Goal: Task Accomplishment & Management: Use online tool/utility

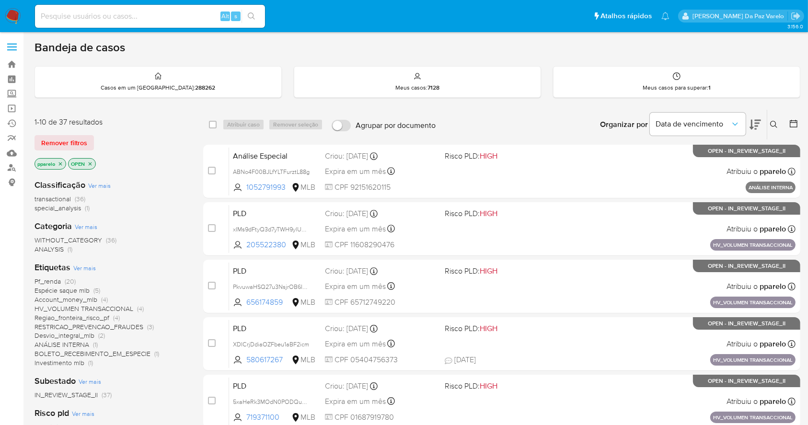
click at [780, 121] on button at bounding box center [775, 125] width 16 height 12
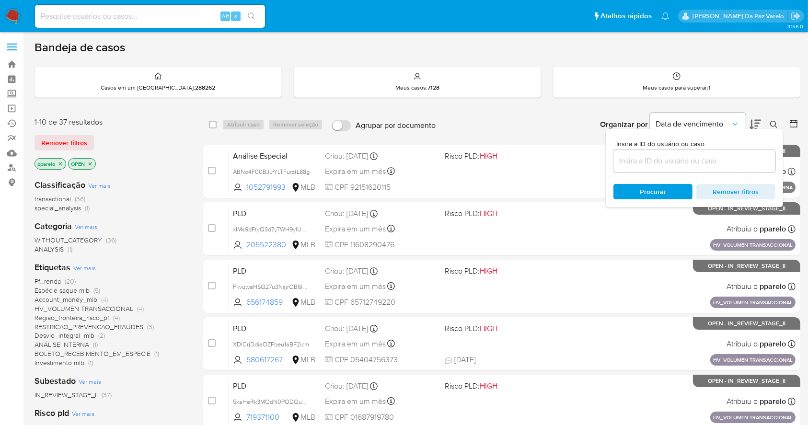
drag, startPoint x: 4, startPoint y: 11, endPoint x: 14, endPoint y: 18, distance: 12.5
click at [13, 17] on nav "Pausado Ver notificaciones Alt s Atalhos rápidos Presiona las siguientes teclas…" at bounding box center [404, 16] width 808 height 32
click at [16, 21] on img at bounding box center [13, 16] width 16 height 16
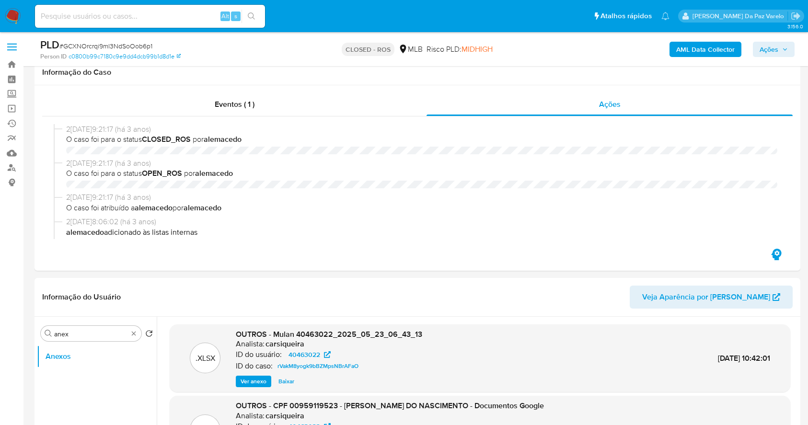
select select "10"
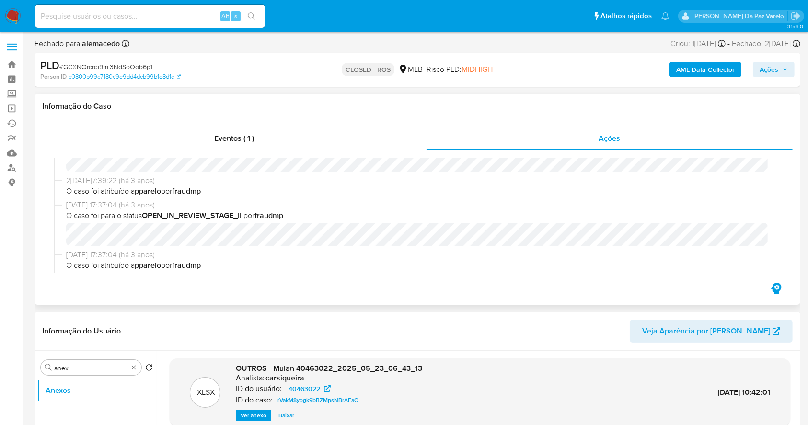
scroll to position [842, 0]
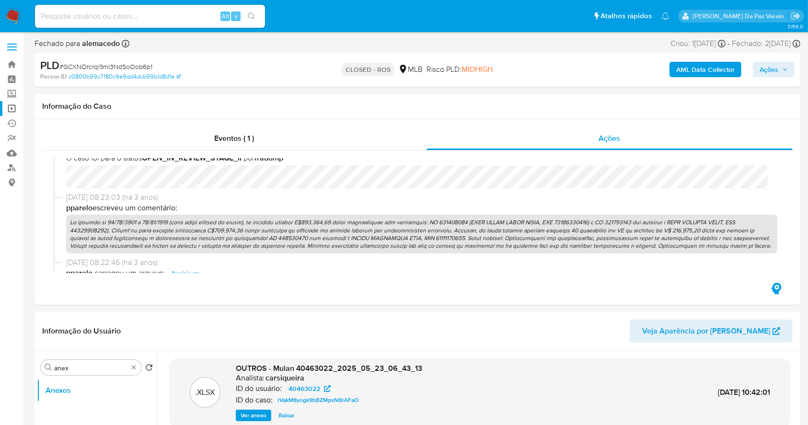
click at [12, 105] on link "Operações em massa" at bounding box center [57, 108] width 114 height 15
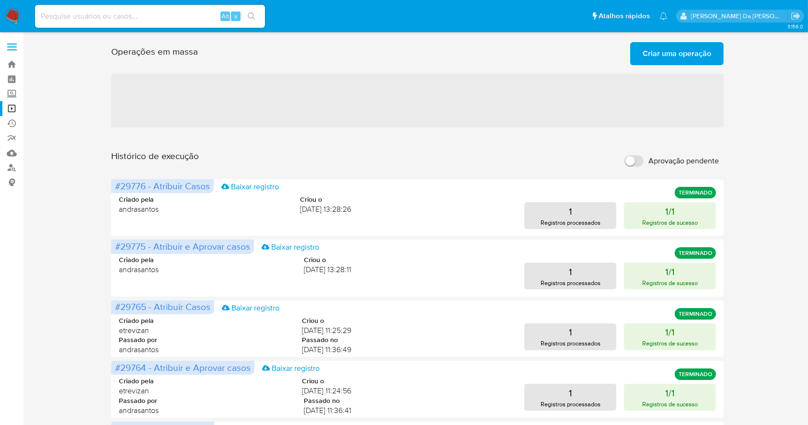
click at [682, 53] on span "Criar uma operação" at bounding box center [677, 53] width 69 height 21
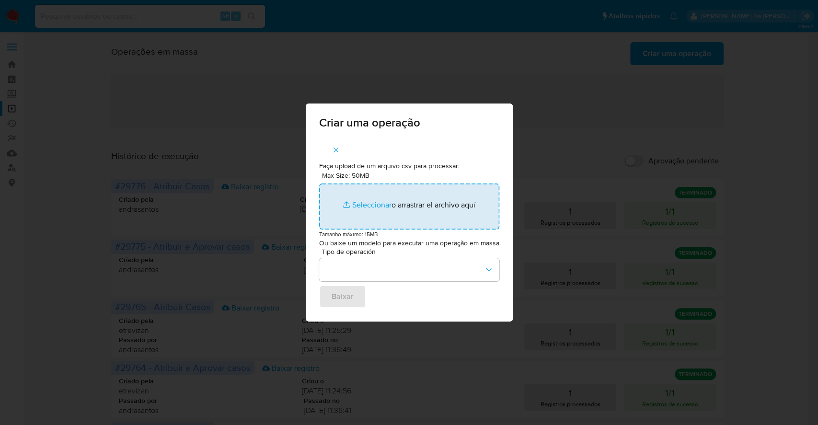
click at [372, 201] on input "Max Size: 50MB Seleccionar archivos" at bounding box center [409, 207] width 180 height 46
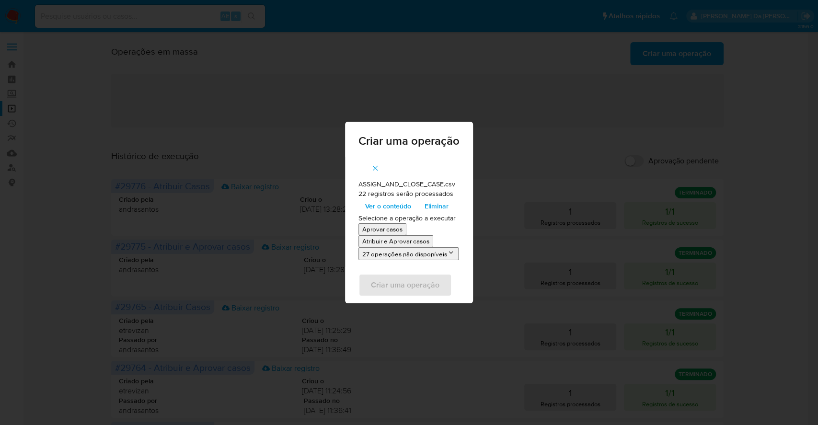
click at [388, 242] on p "Atribuir e Aprovar casos" at bounding box center [395, 241] width 67 height 9
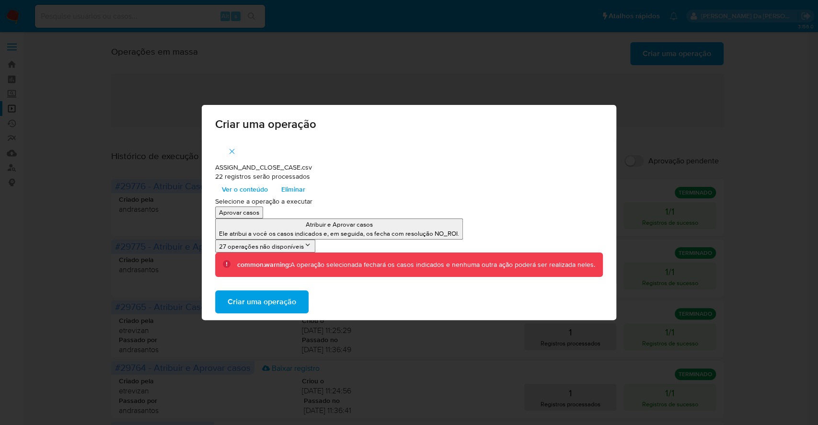
click at [256, 191] on span "Ver o conteúdo" at bounding box center [245, 189] width 46 height 13
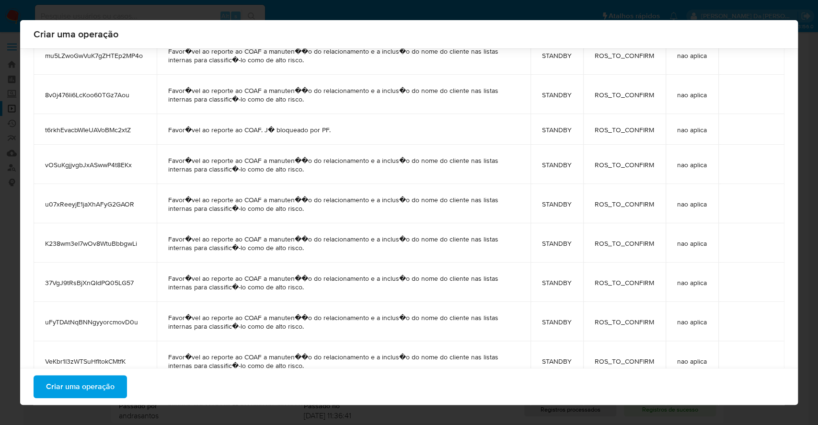
scroll to position [144, 0]
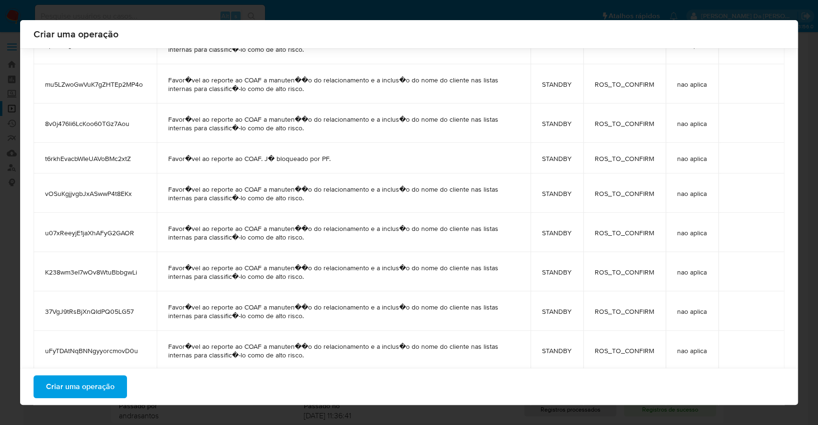
click at [73, 388] on span "Criar uma operação" at bounding box center [80, 386] width 69 height 21
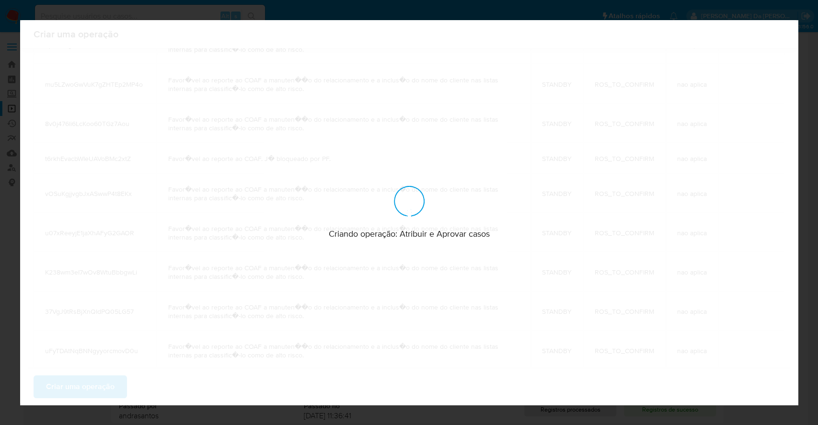
scroll to position [0, 0]
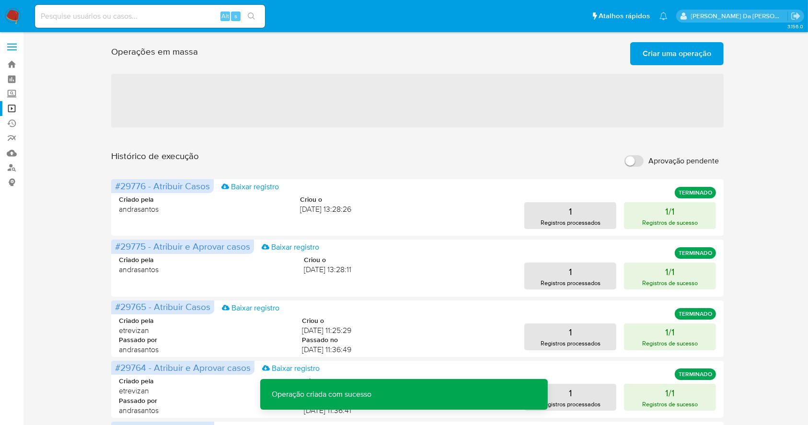
click at [636, 153] on label "Aprovação pendente" at bounding box center [672, 160] width 104 height 21
click at [636, 155] on input "Aprovação pendente" at bounding box center [633, 161] width 19 height 12
checkbox input "true"
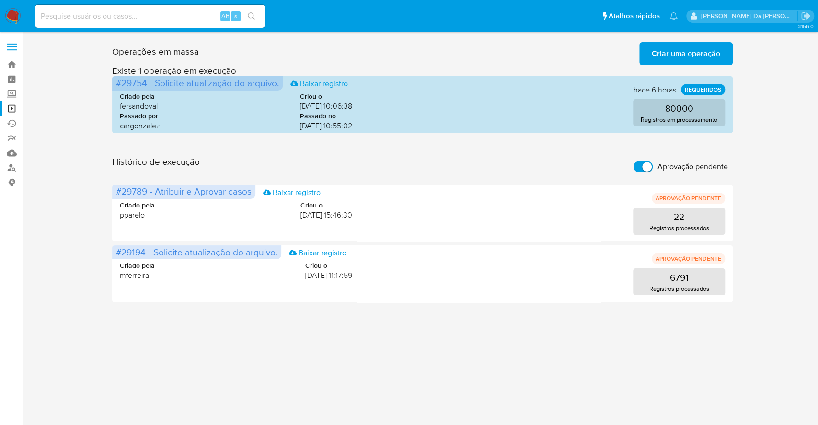
click at [676, 48] on span "Criar uma operação" at bounding box center [686, 53] width 69 height 21
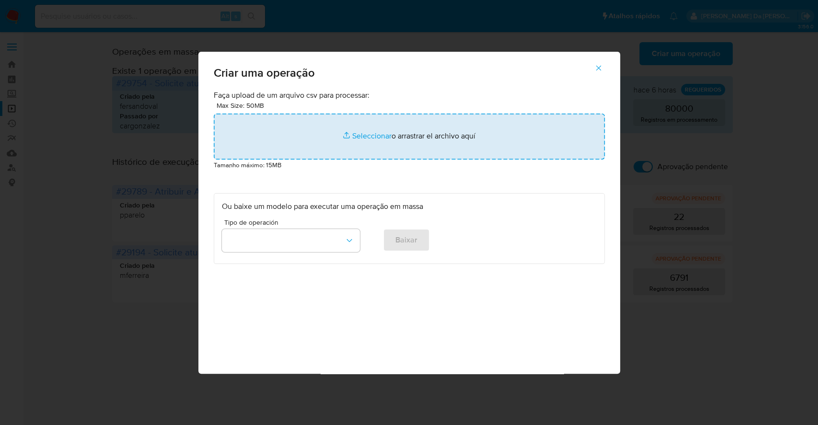
click at [360, 141] on input "file" at bounding box center [409, 137] width 391 height 46
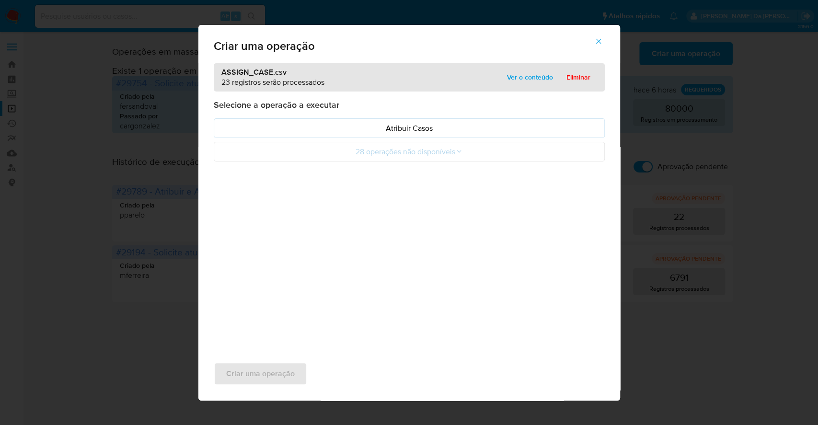
click at [596, 40] on icon "button" at bounding box center [598, 41] width 9 height 9
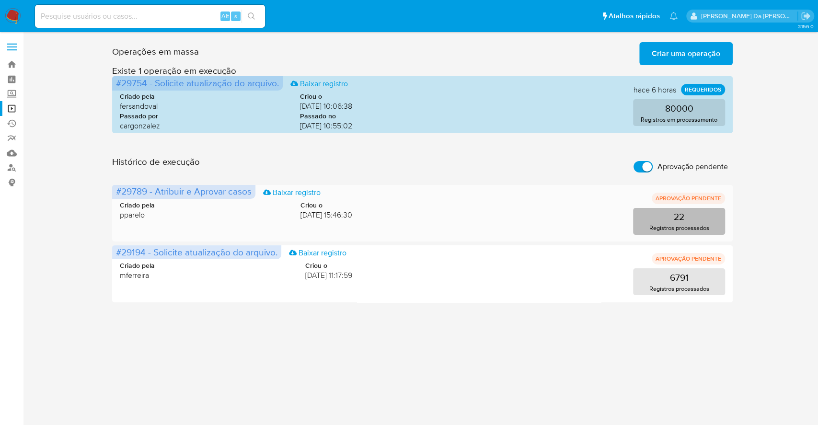
click at [682, 226] on p "Registros processados" at bounding box center [679, 227] width 60 height 9
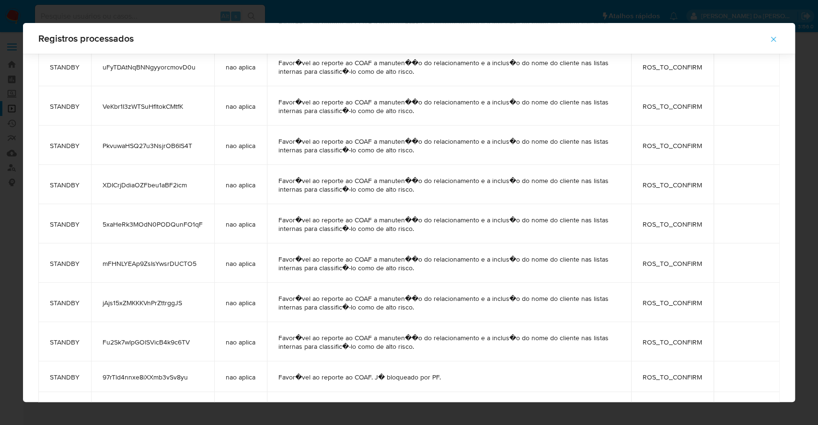
scroll to position [538, 0]
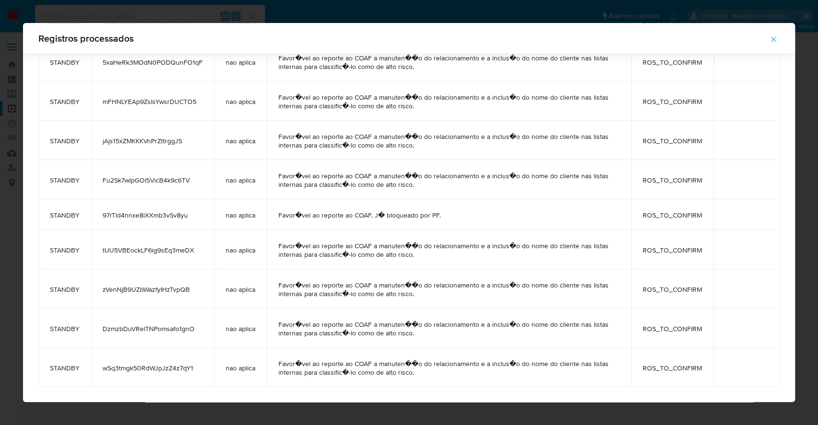
click at [774, 40] on icon "button" at bounding box center [773, 39] width 9 height 9
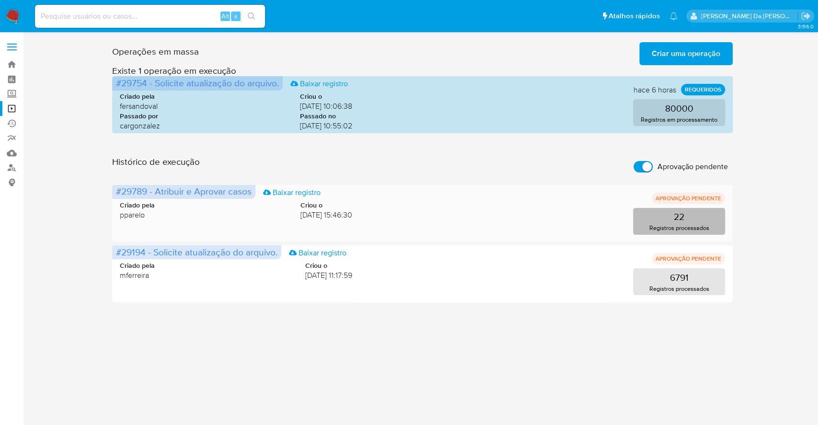
click at [695, 224] on p "Registros processados" at bounding box center [679, 227] width 60 height 9
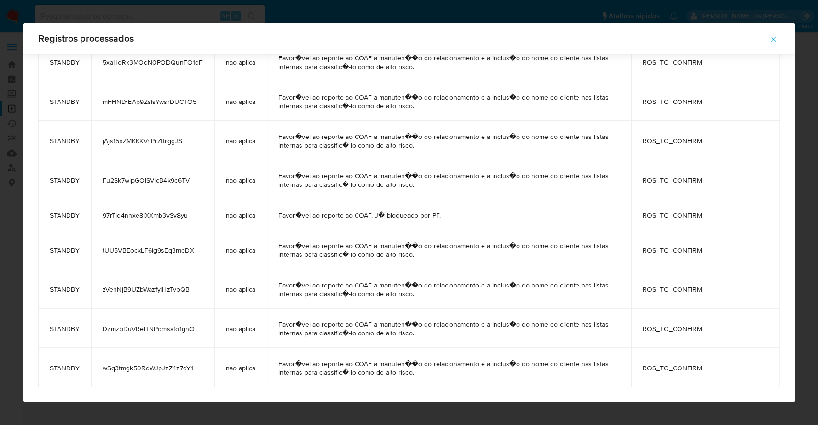
click at [777, 38] on icon "button" at bounding box center [773, 39] width 9 height 9
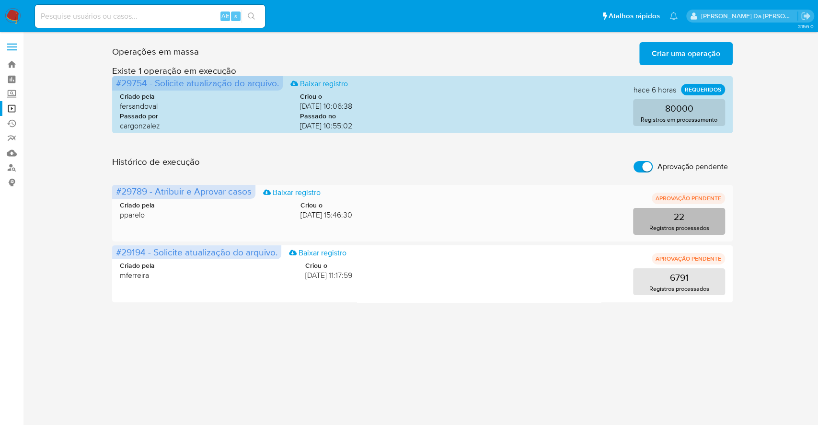
click at [693, 231] on p "Registros processados" at bounding box center [679, 227] width 60 height 9
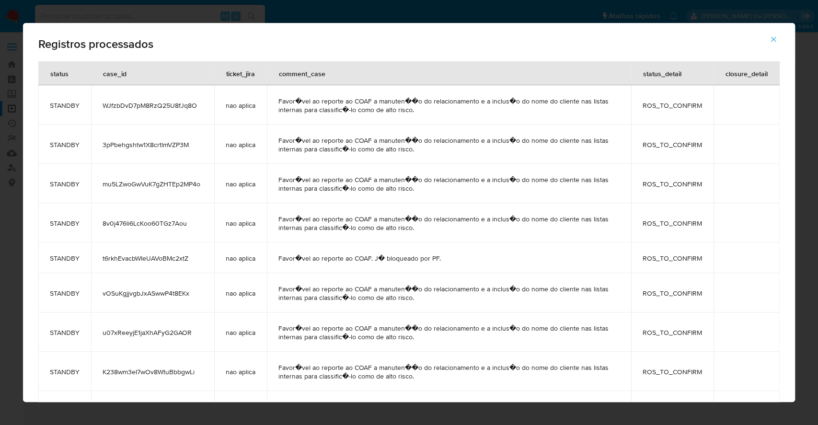
click at [769, 42] on icon "button" at bounding box center [773, 39] width 9 height 9
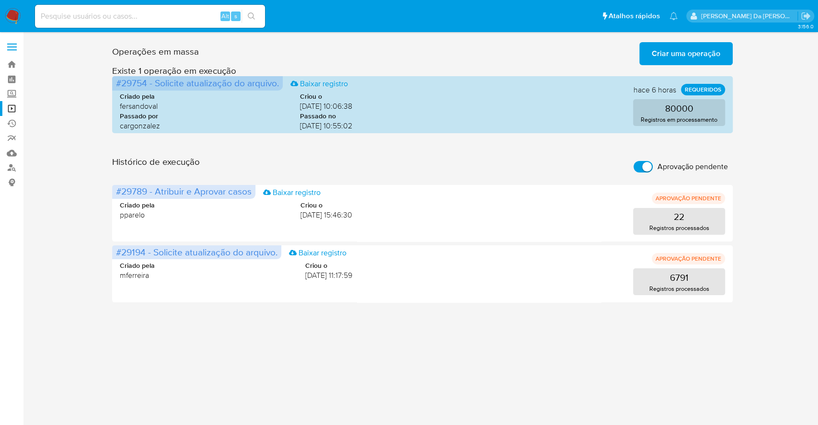
click at [16, 8] on img at bounding box center [13, 16] width 16 height 16
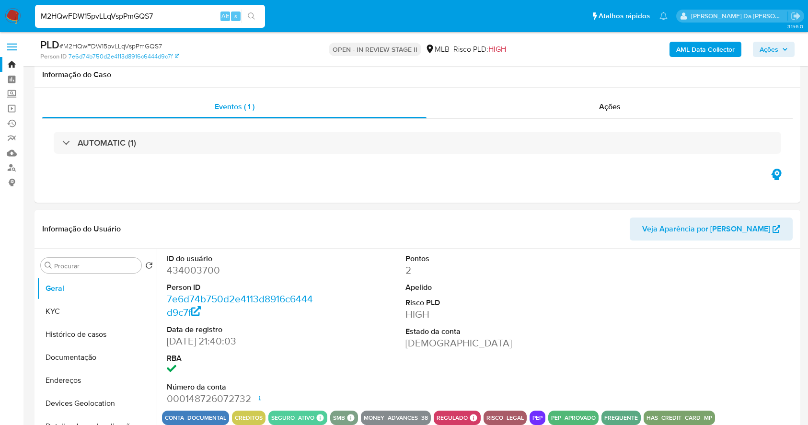
select select "10"
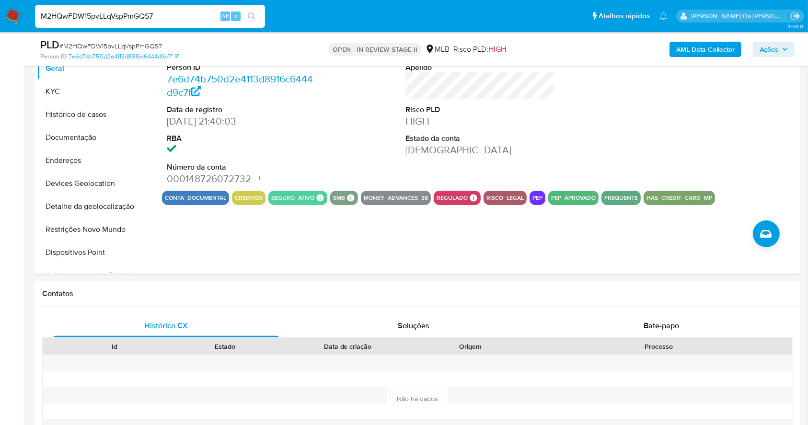
click at [12, 10] on img at bounding box center [13, 16] width 16 height 16
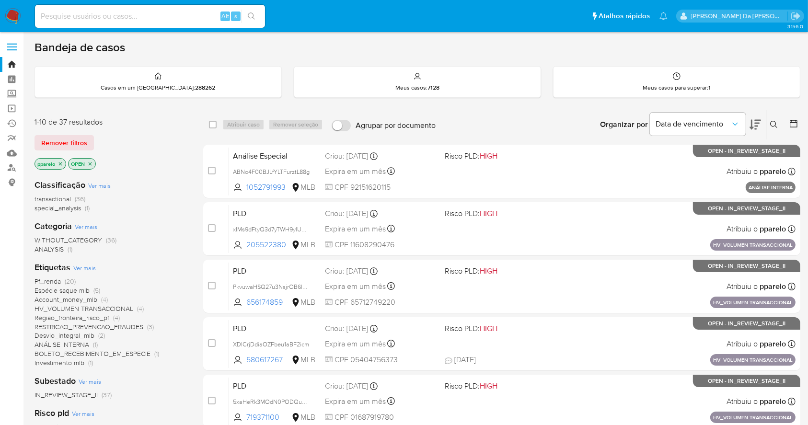
click at [763, 124] on div "Organizar por Data de vencimento" at bounding box center [679, 125] width 174 height 30
click at [776, 125] on icon at bounding box center [774, 125] width 8 height 8
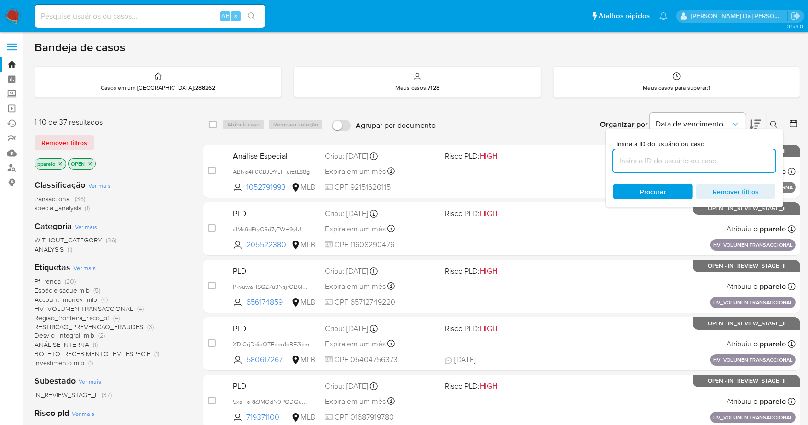
drag, startPoint x: 720, startPoint y: 160, endPoint x: 715, endPoint y: 163, distance: 5.8
click at [715, 163] on input at bounding box center [694, 161] width 162 height 12
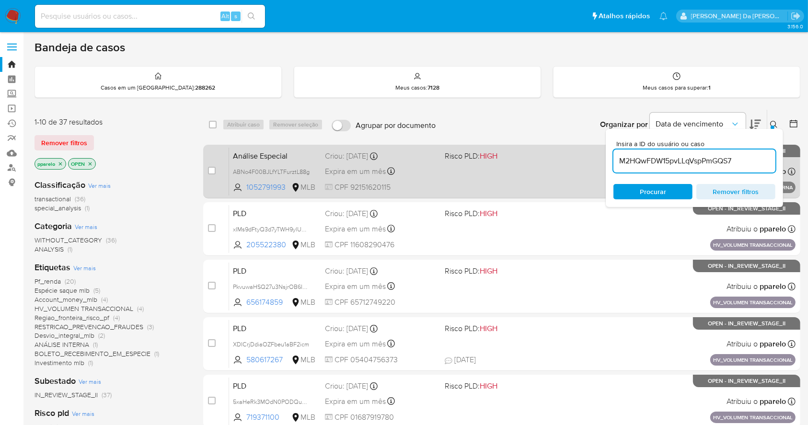
type input "M2HQwFDW15pvLLqVspPmGQS7"
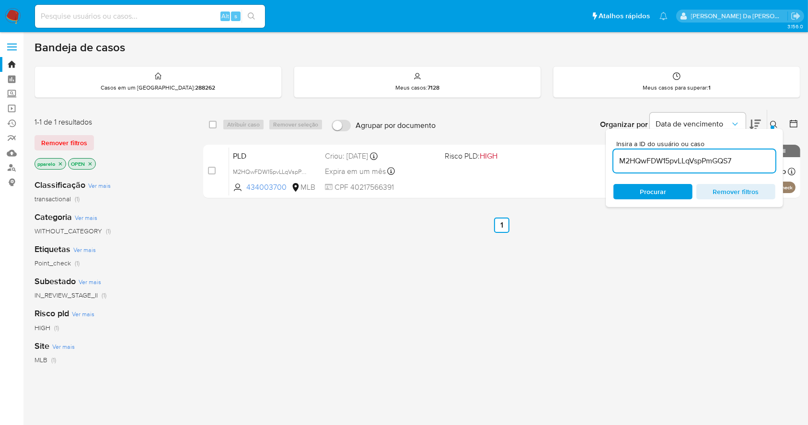
click at [771, 125] on button at bounding box center [775, 125] width 16 height 12
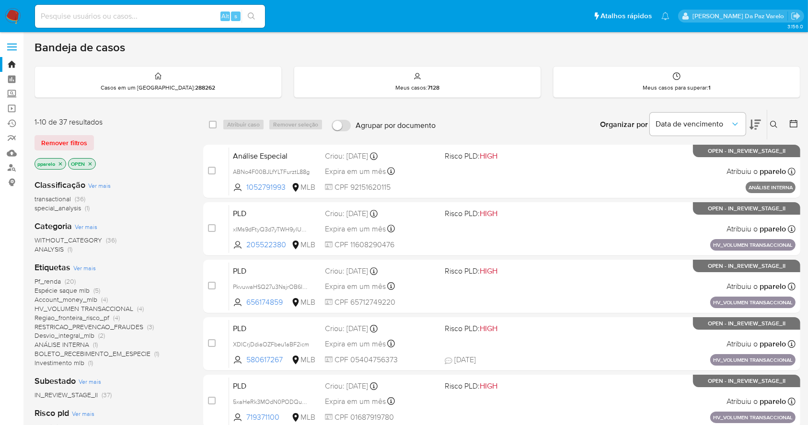
click at [770, 122] on icon at bounding box center [774, 125] width 8 height 8
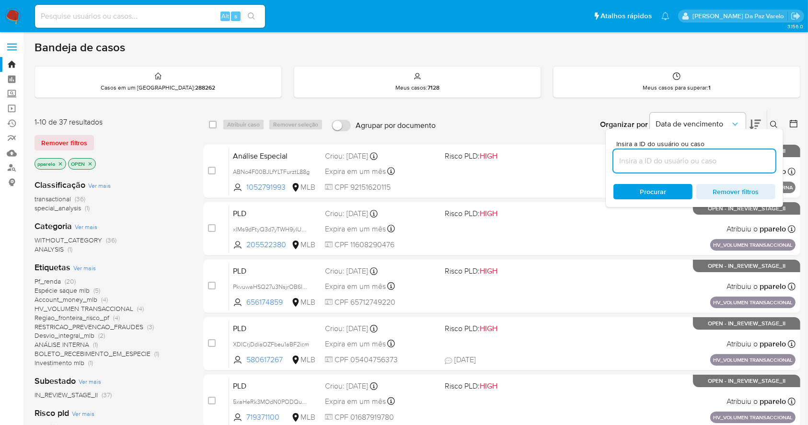
click at [688, 158] on input at bounding box center [694, 161] width 162 height 12
type input "M2HQwFDW15pvLLqVspPmGQS7"
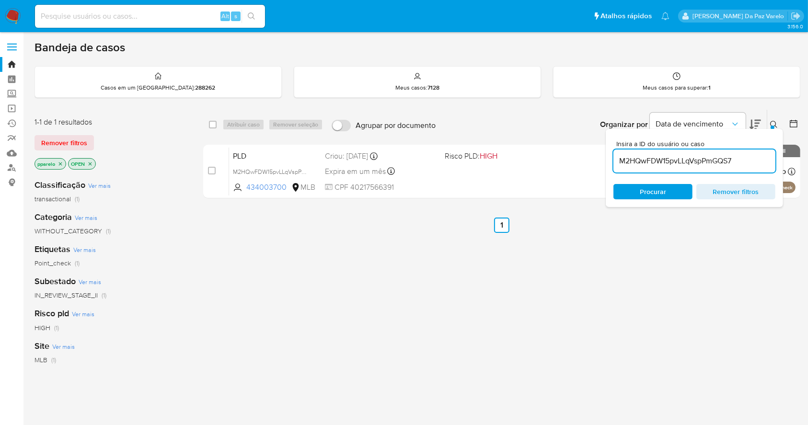
click at [61, 163] on icon "close-filter" at bounding box center [60, 163] width 3 height 3
click at [60, 163] on p "OPEN" at bounding box center [48, 164] width 27 height 11
click at [57, 163] on icon "close-filter" at bounding box center [56, 163] width 3 height 3
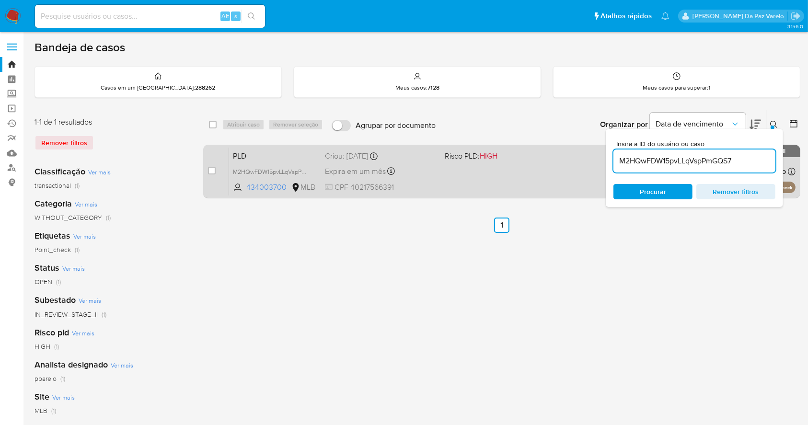
click at [464, 172] on div "PLD M2HQwFDW15pvLLqVspPmGQS7 434003700 MLB Risco PLD: HIGH Criou: 12/08/2025 Cr…" at bounding box center [512, 171] width 566 height 48
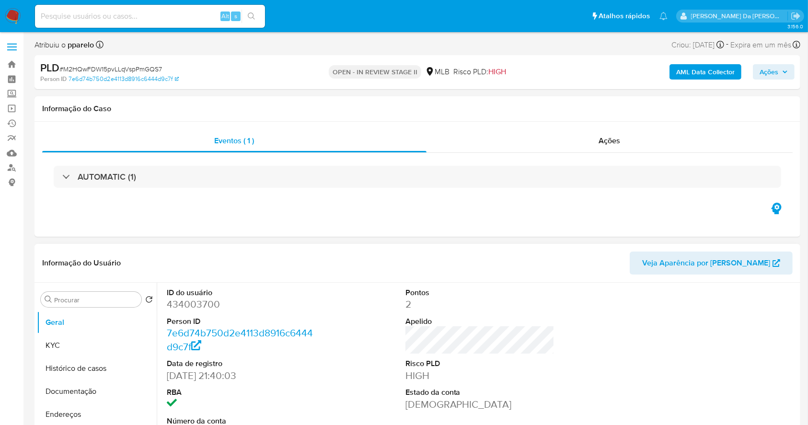
select select "10"
click at [768, 79] on span "Ações" at bounding box center [768, 71] width 19 height 15
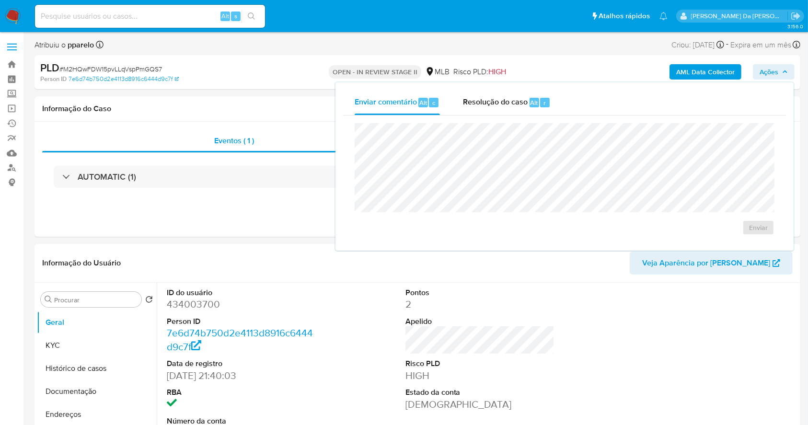
click at [525, 117] on div "Enviar comentário Alt c Resolução do caso Alt r Enviar" at bounding box center [564, 166] width 443 height 153
click at [498, 104] on span "Resolução do caso" at bounding box center [495, 102] width 65 height 11
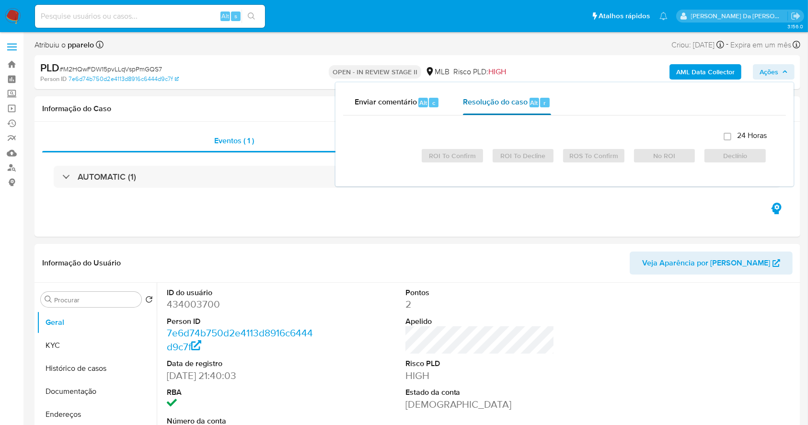
drag, startPoint x: 498, startPoint y: 104, endPoint x: 500, endPoint y: 110, distance: 6.4
click at [500, 110] on div "Resolução do caso Alt r" at bounding box center [507, 102] width 88 height 25
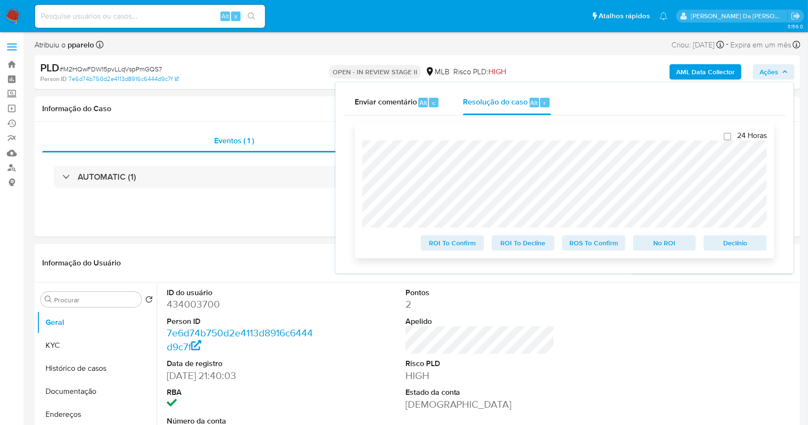
click at [587, 247] on span "ROS To Confirm" at bounding box center [594, 242] width 50 height 13
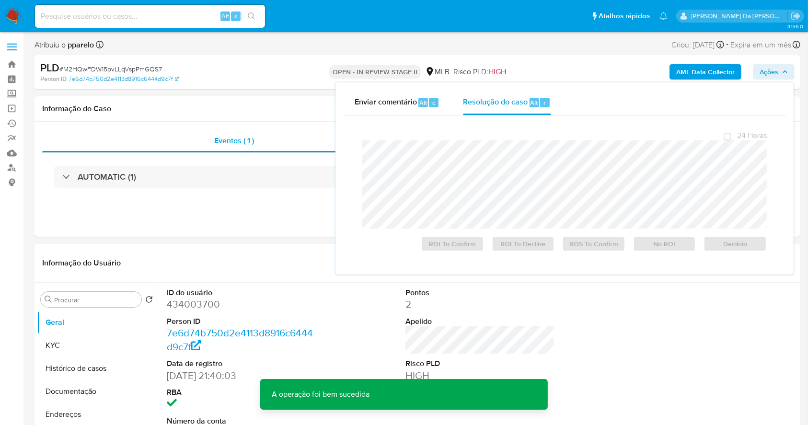
click at [149, 68] on span "# M2HQwFDW15pvLLqVspPmGQS7" at bounding box center [110, 69] width 103 height 10
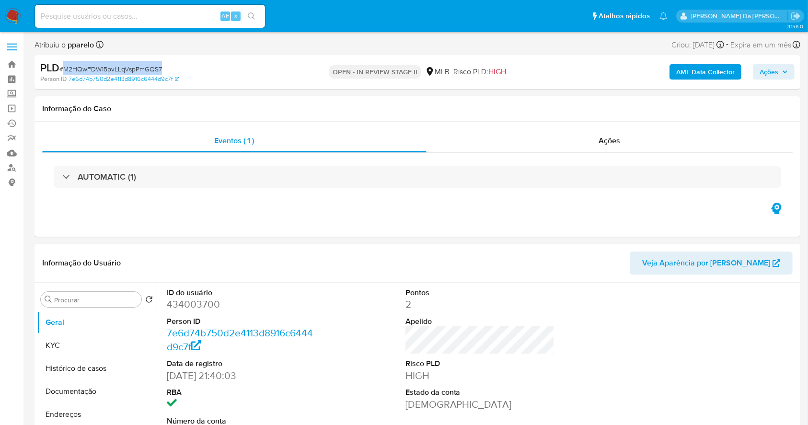
copy span "M2HQwFDW15pvLLqVspPmGQS7"
click at [144, 65] on span "# M2HQwFDW15pvLLqVspPmGQS7" at bounding box center [110, 69] width 103 height 10
click at [144, 66] on span "# M2HQwFDW15pvLLqVspPmGQS7" at bounding box center [110, 69] width 103 height 10
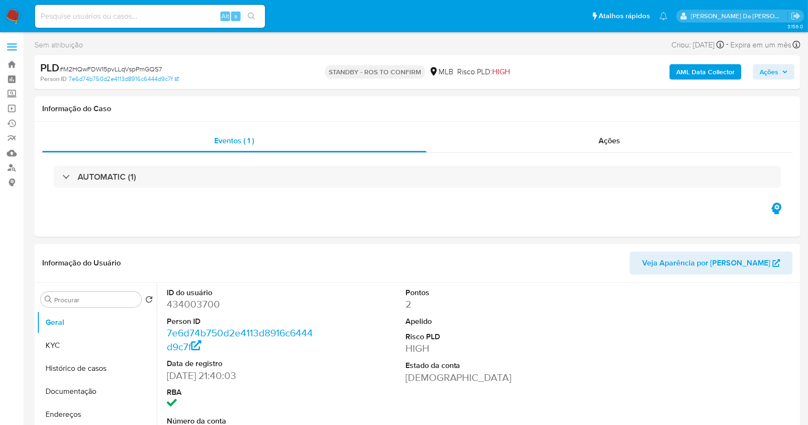
select select "10"
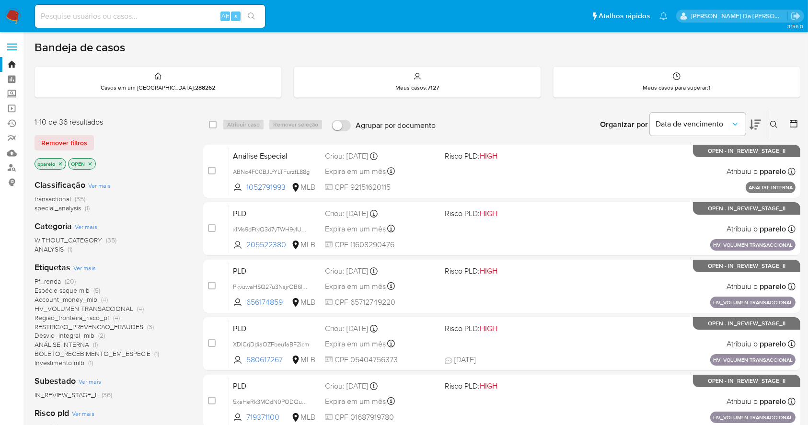
click at [769, 122] on button at bounding box center [775, 125] width 16 height 12
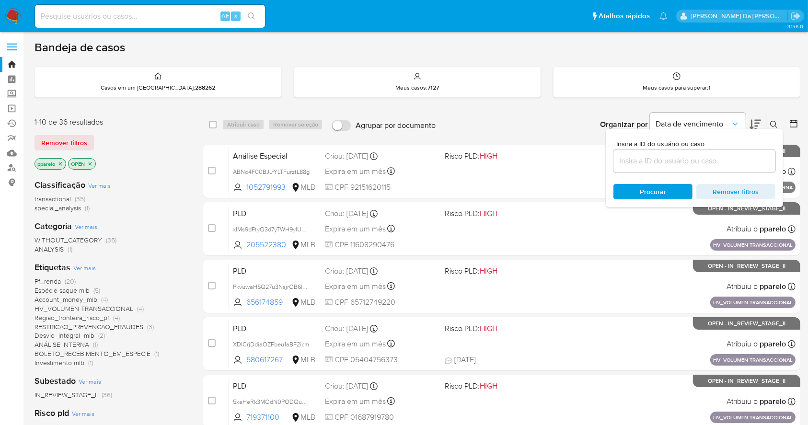
click at [768, 122] on button at bounding box center [775, 125] width 16 height 12
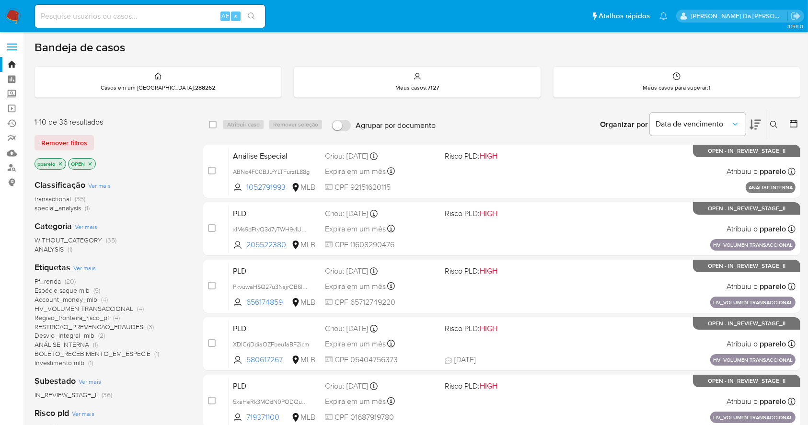
click at [771, 122] on icon at bounding box center [774, 125] width 8 height 8
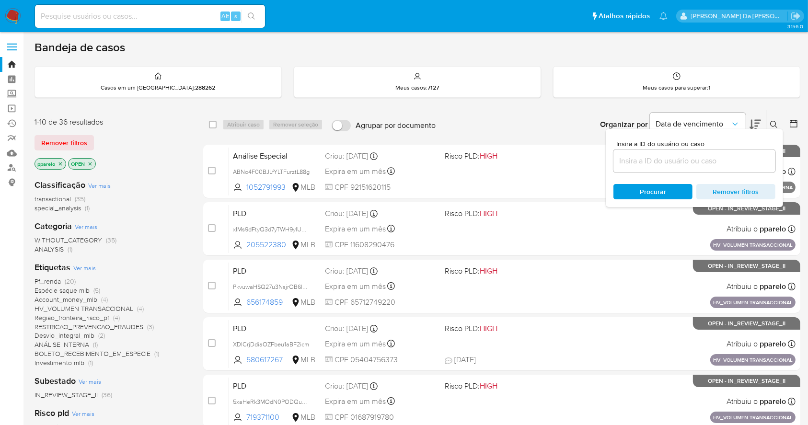
click at [759, 111] on div "Organizar por Data de vencimento" at bounding box center [679, 125] width 174 height 30
click at [5, 108] on link "Operações em massa" at bounding box center [57, 108] width 114 height 15
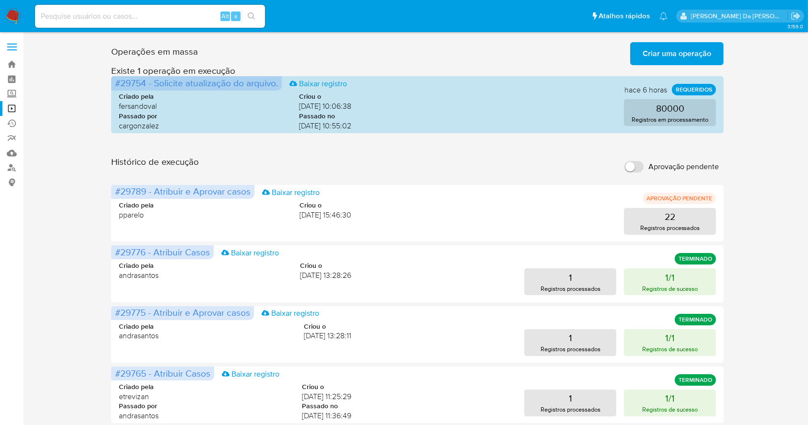
click at [668, 55] on span "Criar uma operação" at bounding box center [677, 53] width 69 height 21
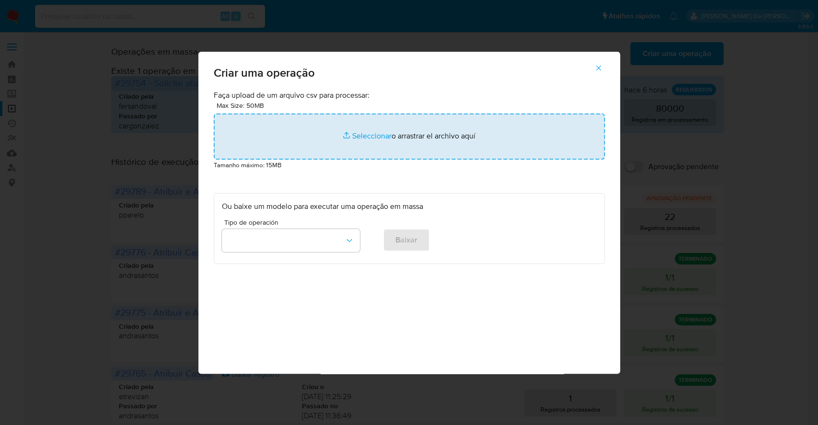
click at [351, 130] on input "file" at bounding box center [409, 137] width 391 height 46
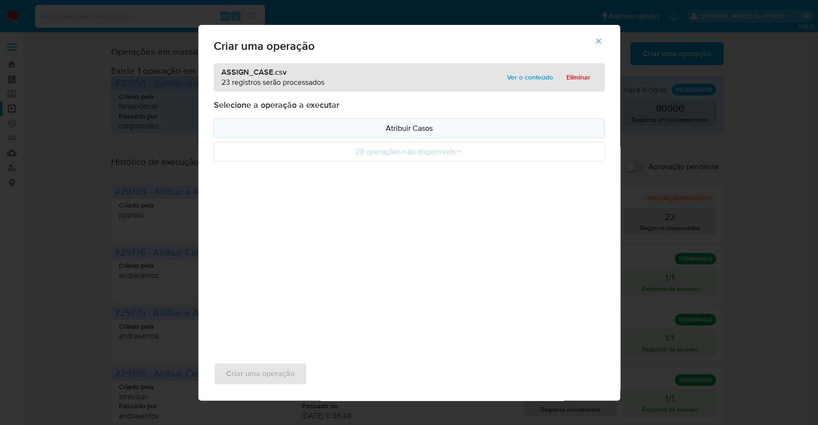
click at [386, 128] on p "Atribuir Casos" at bounding box center [409, 128] width 375 height 11
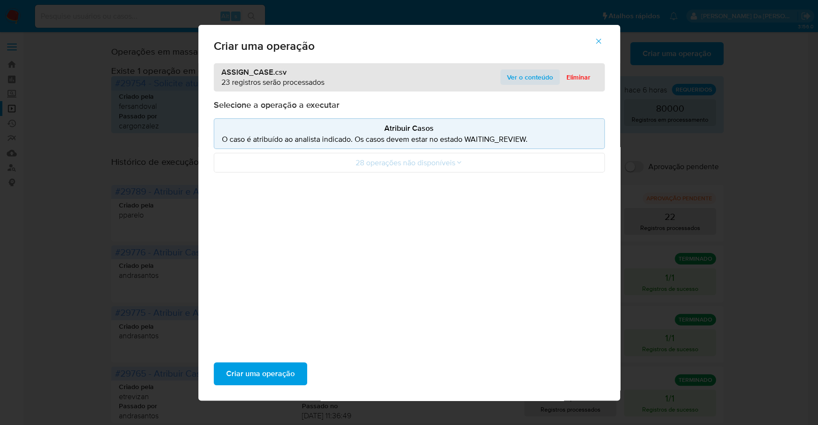
click at [539, 77] on span "Ver o conteúdo" at bounding box center [530, 76] width 46 height 13
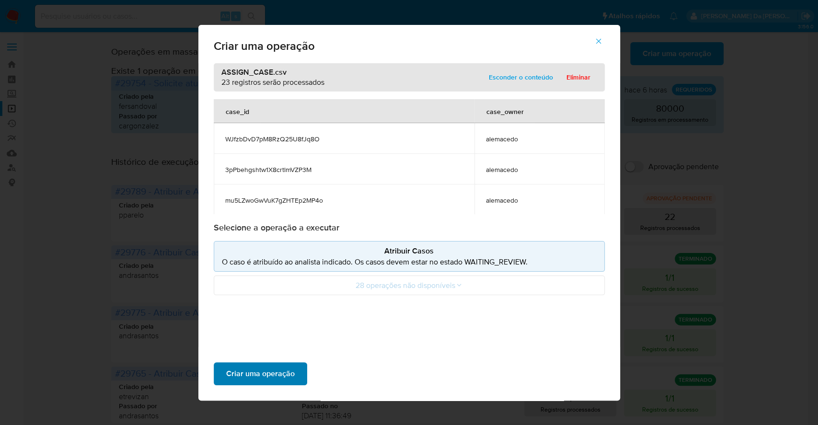
click at [277, 373] on span "Criar uma operação" at bounding box center [260, 373] width 69 height 21
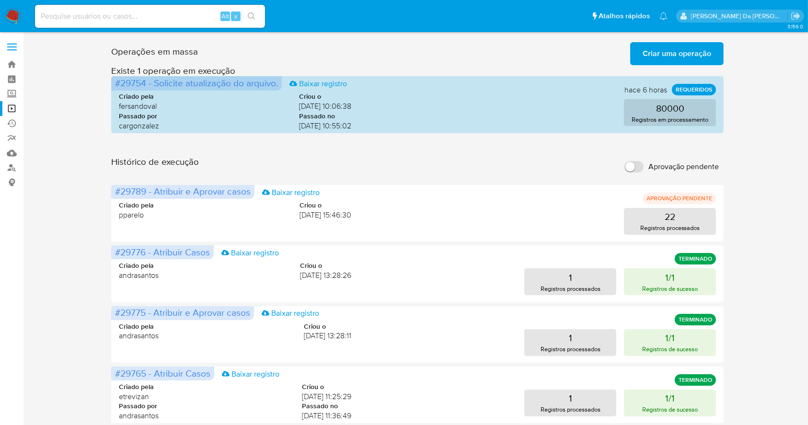
click at [641, 171] on label "Aprovação pendente" at bounding box center [672, 166] width 104 height 21
click at [641, 171] on input "Aprovação pendente" at bounding box center [633, 167] width 19 height 12
checkbox input "true"
